Goal: Task Accomplishment & Management: Manage account settings

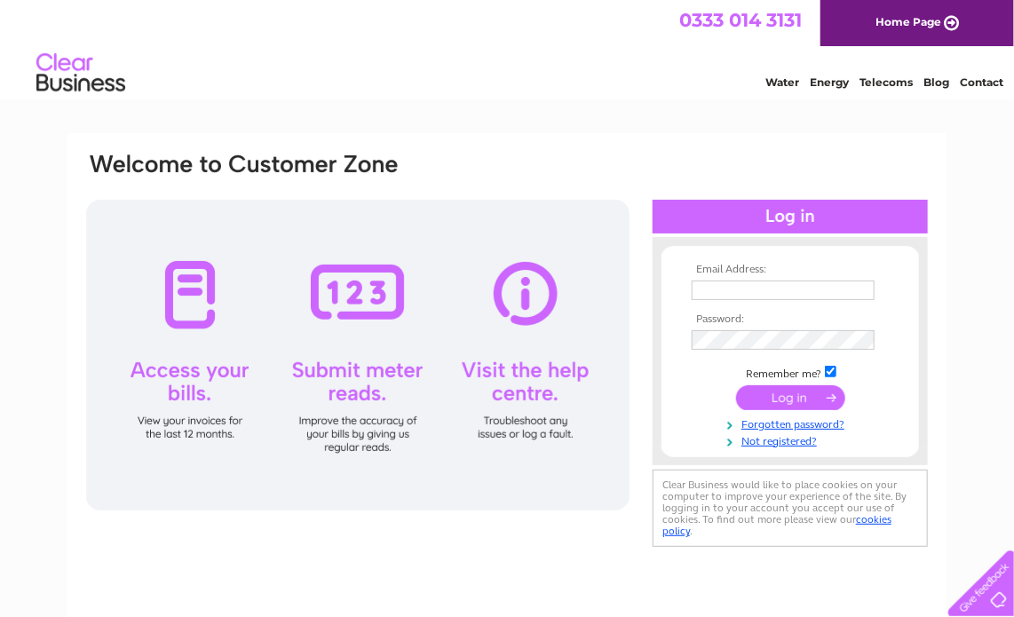
click at [771, 99] on div "Water Energy Telecoms Blog Contact" at bounding box center [507, 75] width 1014 height 58
type input "gillian@odonatastudios.co.uk"
click at [797, 400] on input "submit" at bounding box center [790, 397] width 109 height 25
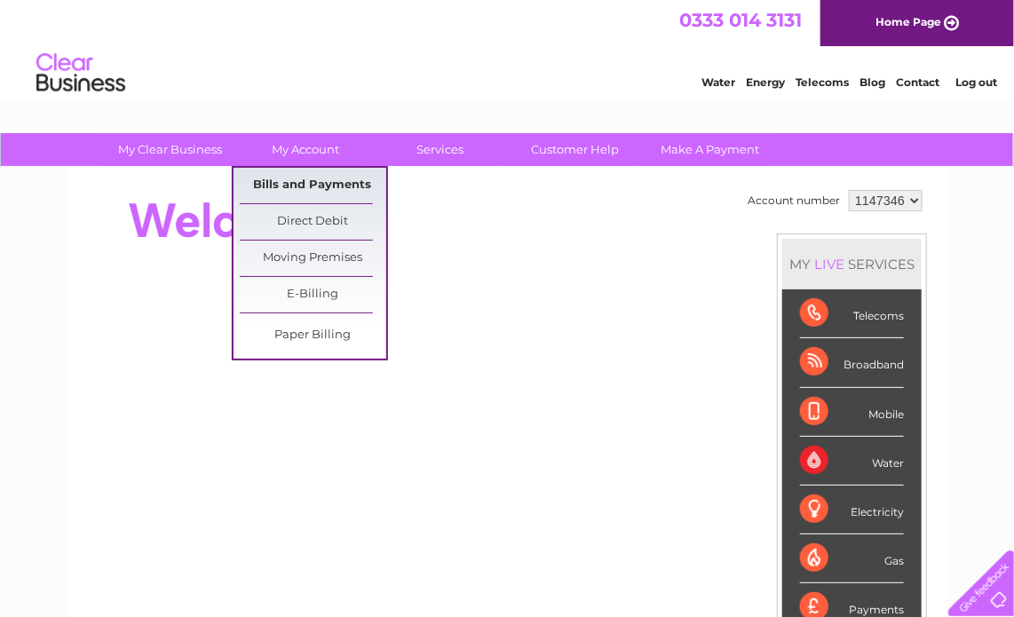
click at [303, 186] on link "Bills and Payments" at bounding box center [313, 186] width 146 height 36
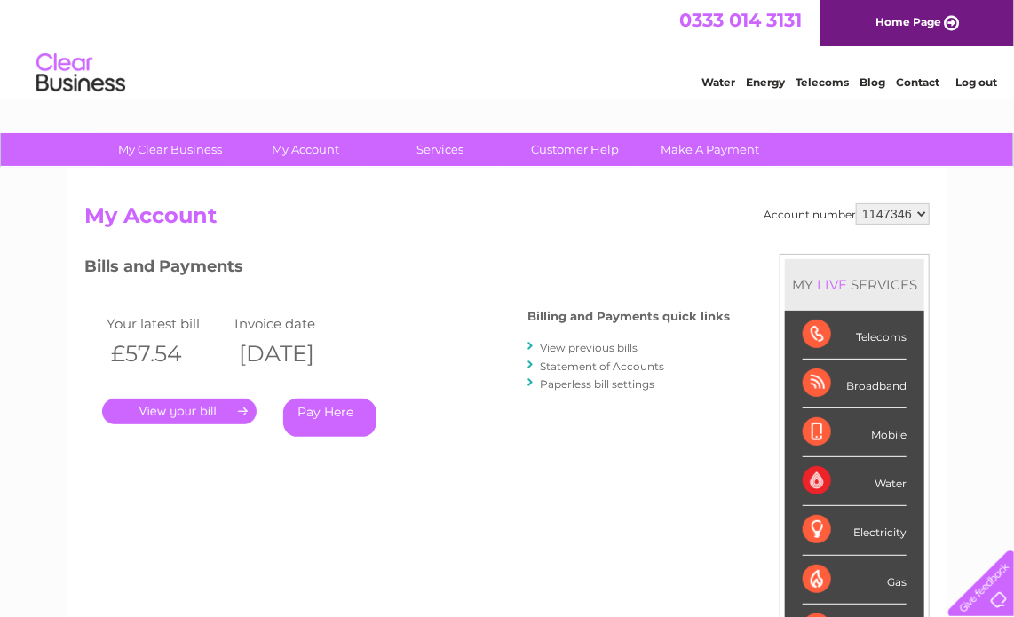
click at [195, 406] on link "." at bounding box center [179, 412] width 154 height 26
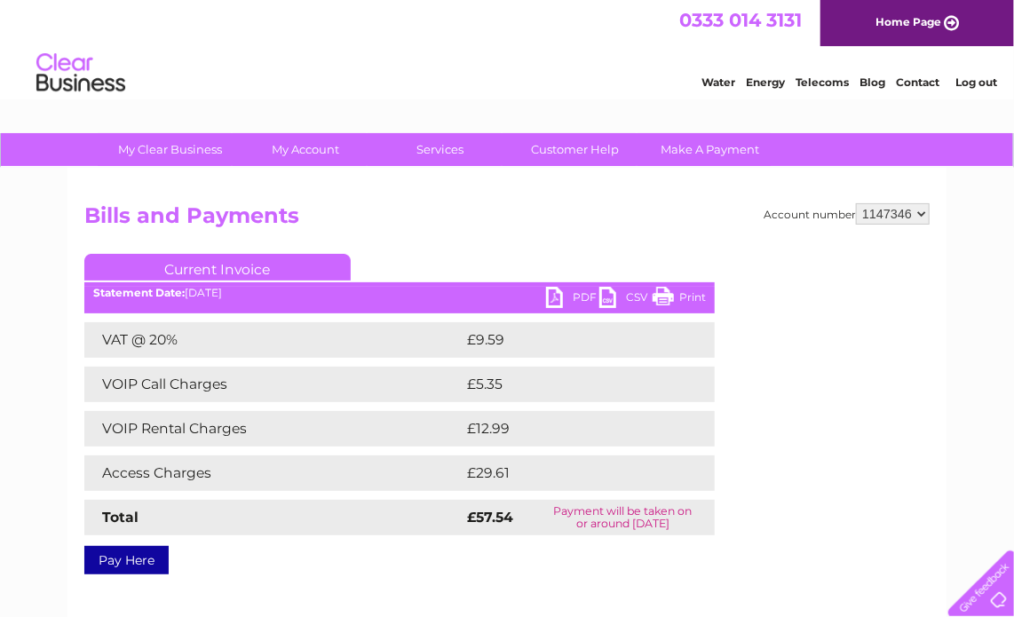
click at [558, 294] on link "PDF" at bounding box center [572, 300] width 53 height 26
click at [922, 215] on select "1147346 2037184" at bounding box center [893, 213] width 74 height 21
select select "2037184"
click at [856, 203] on select "1147346 2037184" at bounding box center [893, 213] width 74 height 21
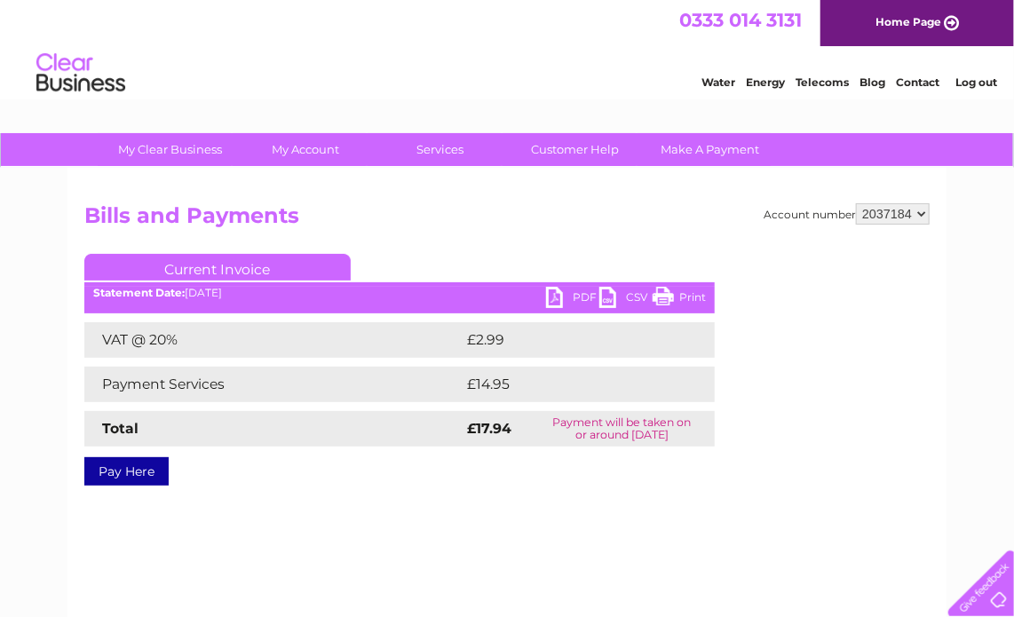
click at [551, 297] on link "PDF" at bounding box center [572, 300] width 53 height 26
